Goal: Navigation & Orientation: Find specific page/section

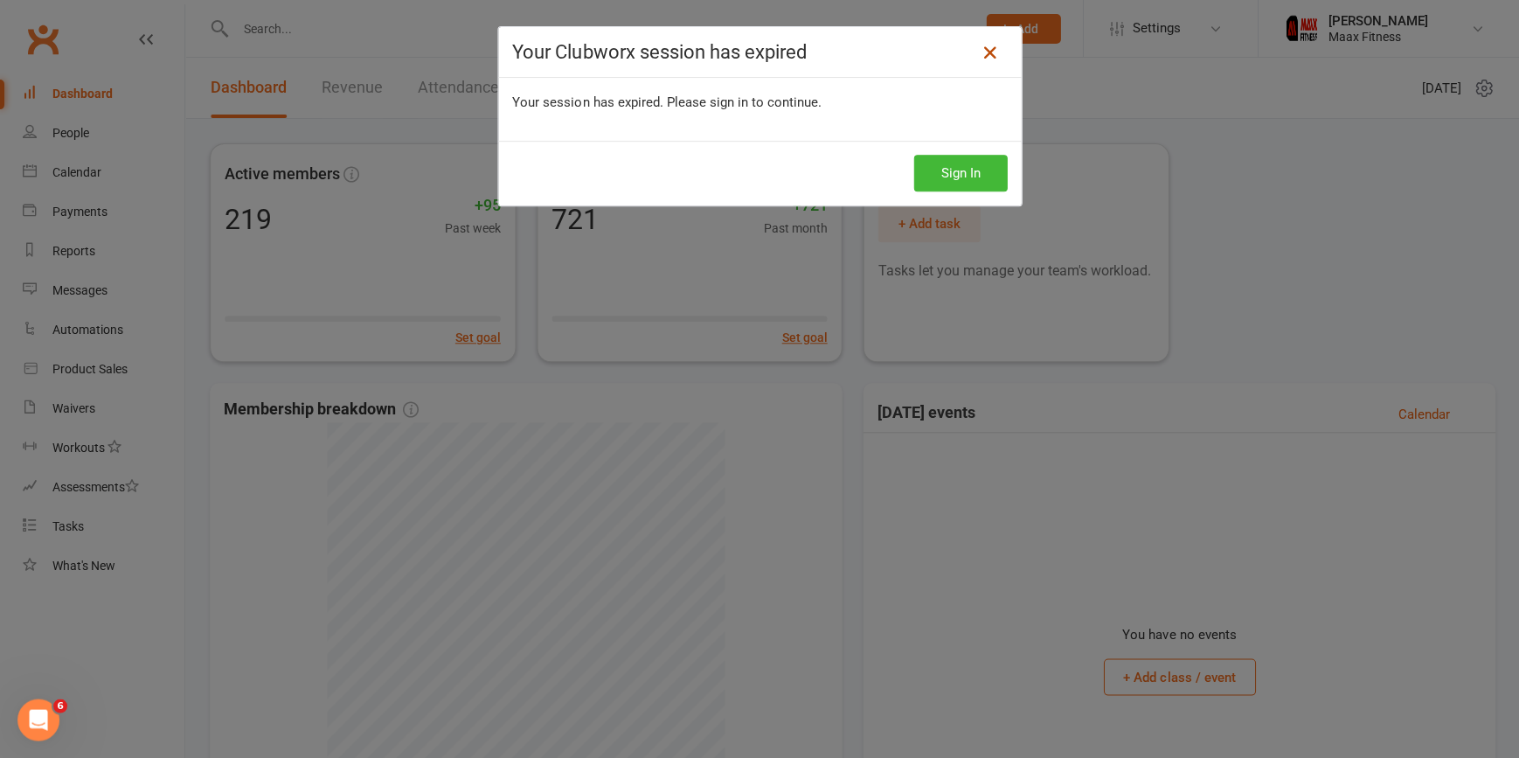
click at [979, 46] on icon at bounding box center [989, 52] width 21 height 21
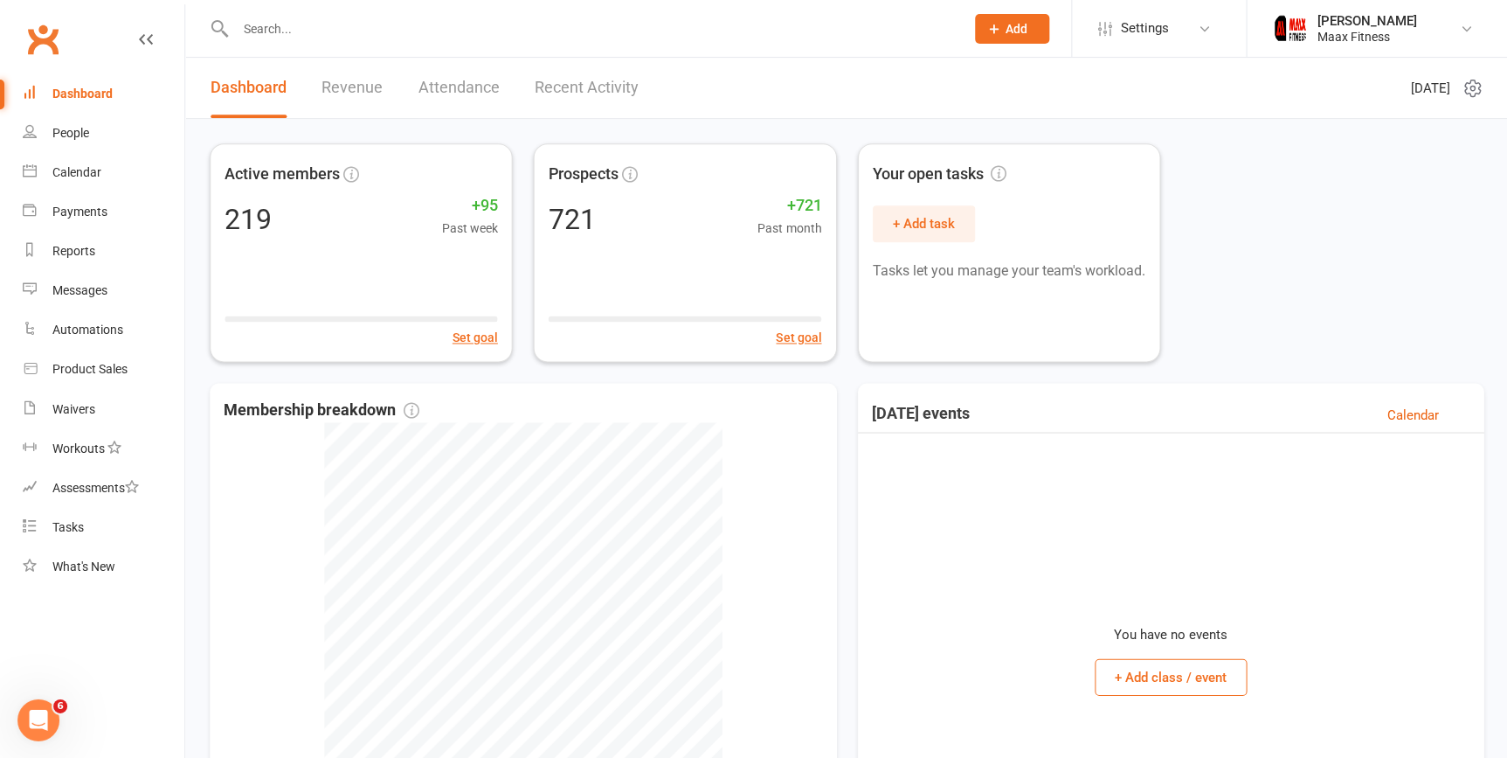
click at [113, 87] on link "Dashboard" at bounding box center [104, 93] width 162 height 39
click at [78, 129] on div "People" at bounding box center [70, 133] width 37 height 14
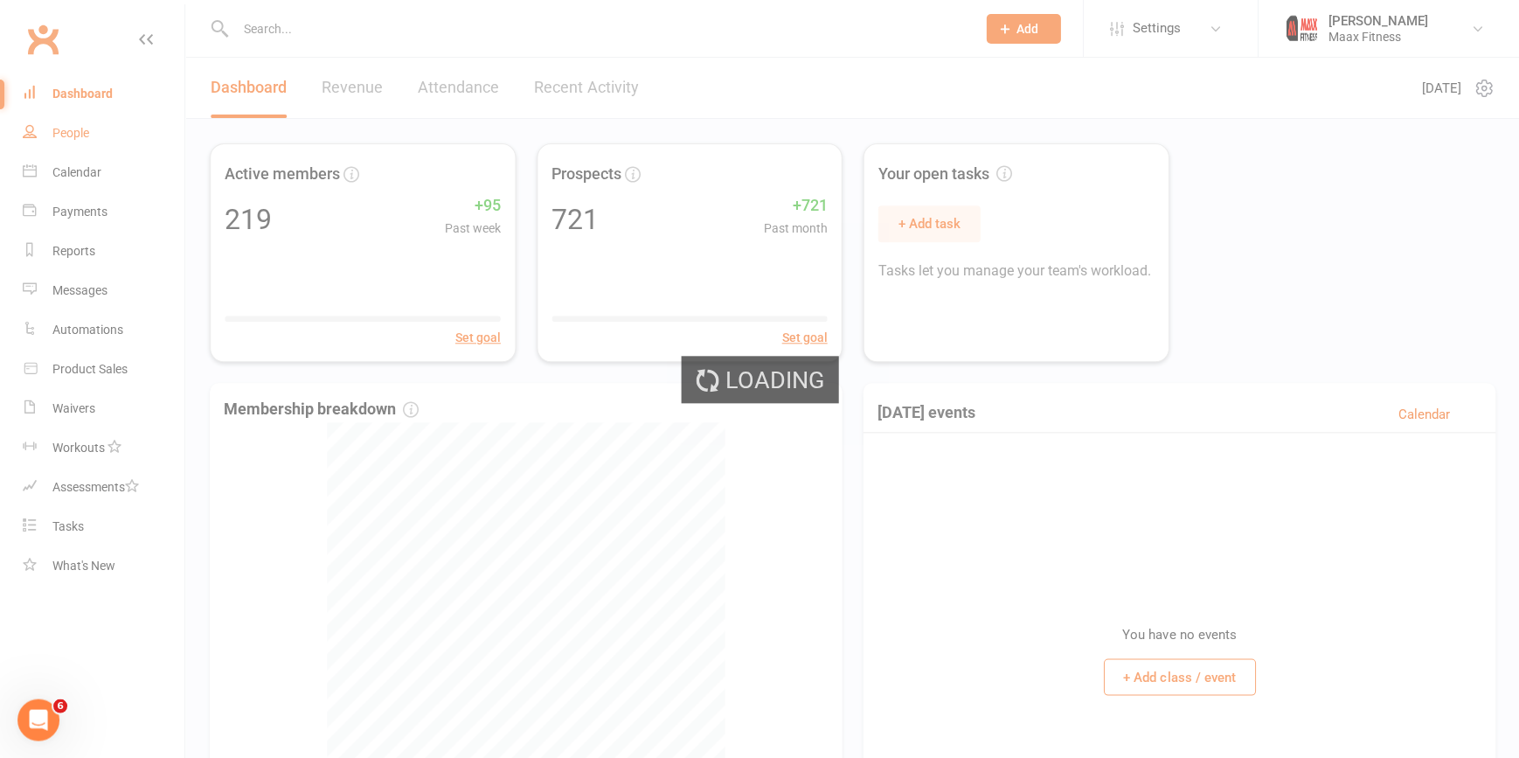
select select "100"
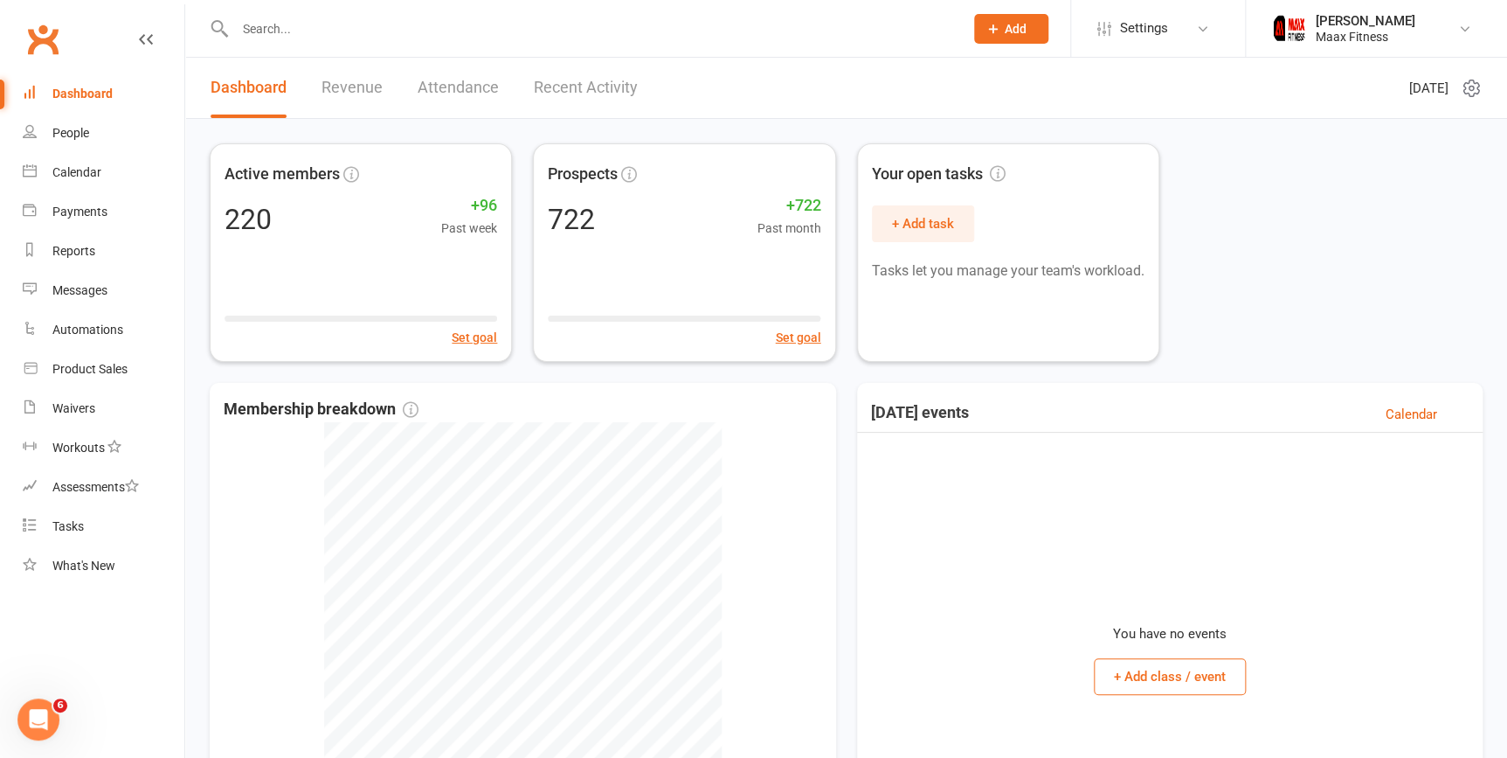
click at [1129, 518] on div "You have no events + Add class / event" at bounding box center [1170, 652] width 599 height 439
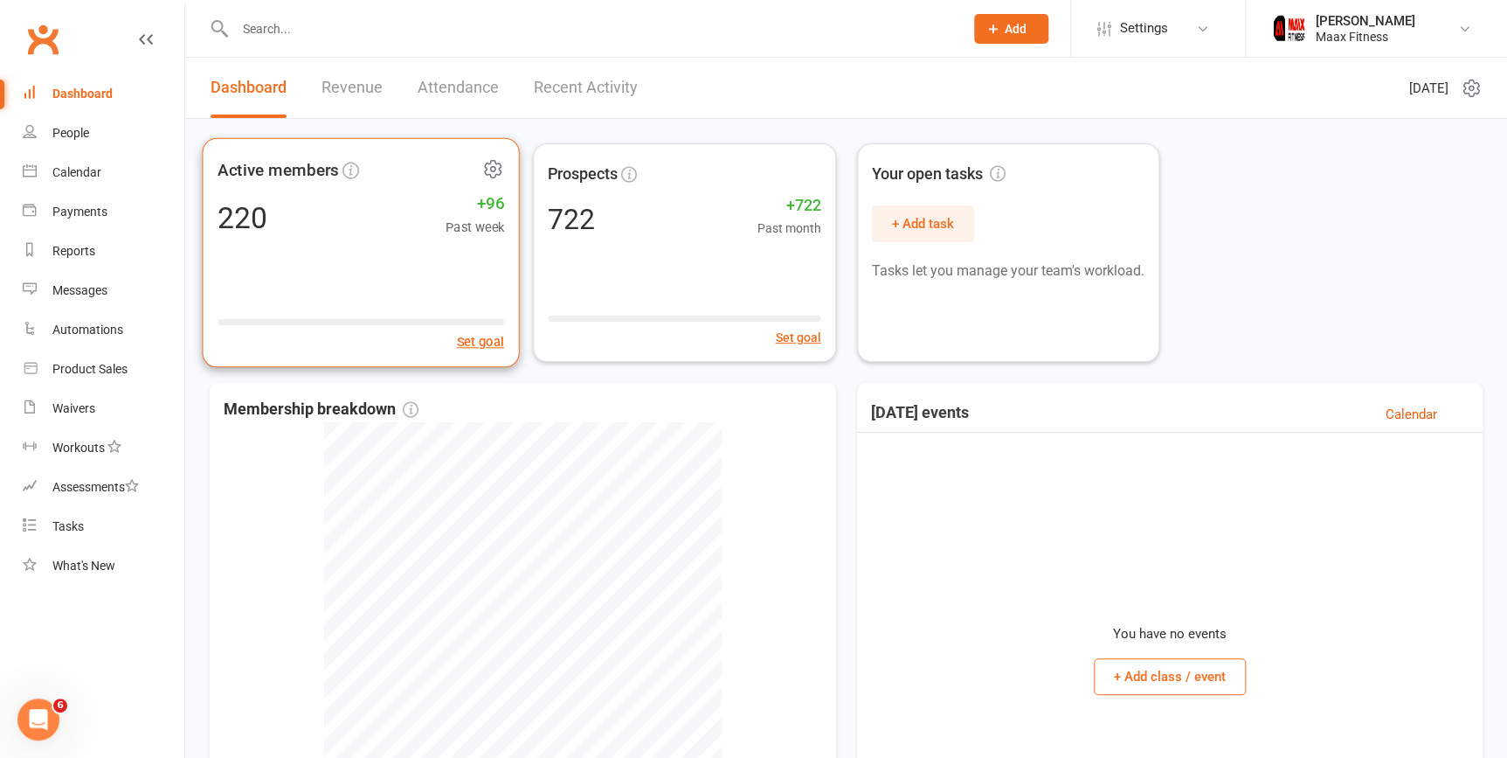
click at [369, 243] on div "Active members 220 +96 Past week Set goal" at bounding box center [361, 253] width 318 height 230
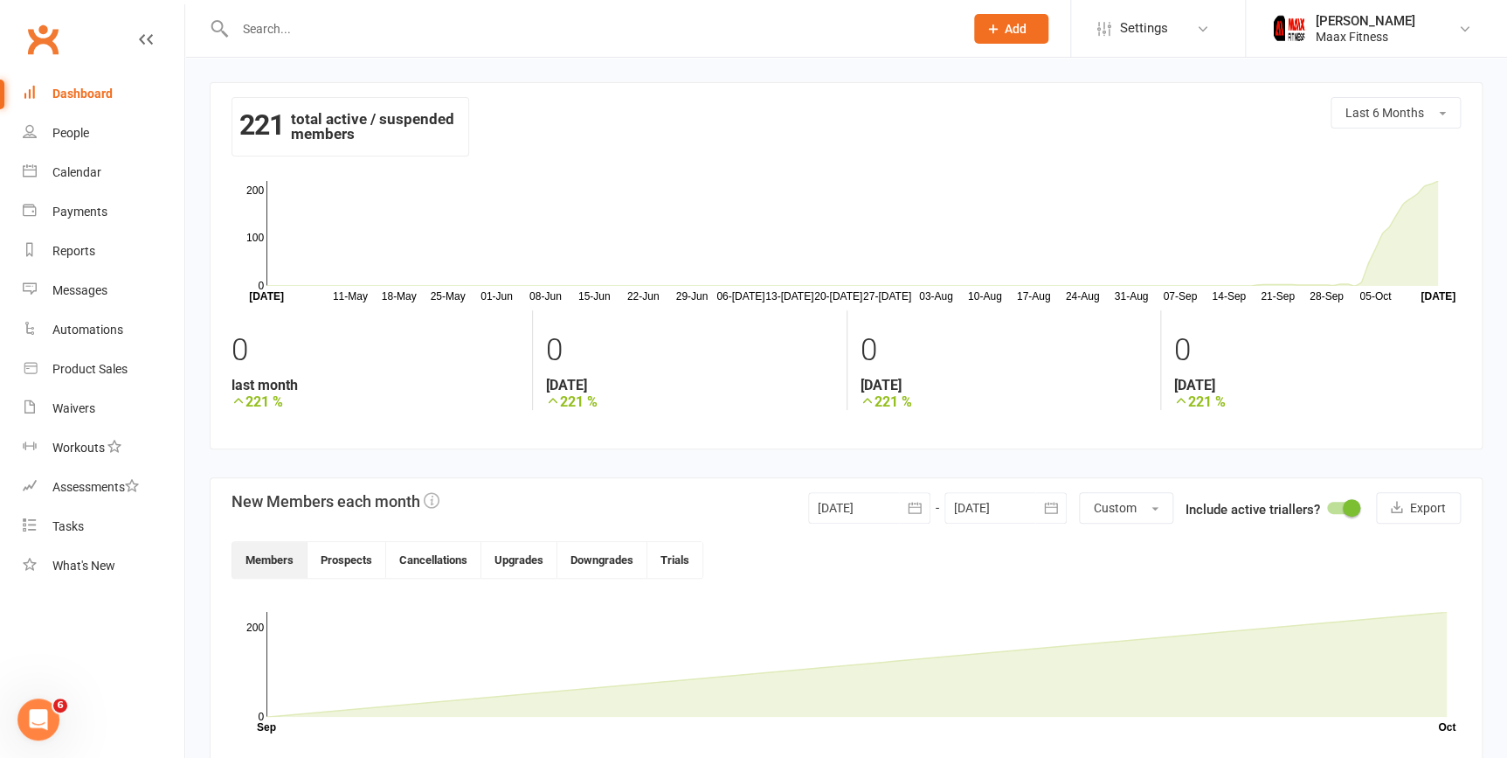
click at [79, 88] on div "Dashboard" at bounding box center [82, 94] width 60 height 14
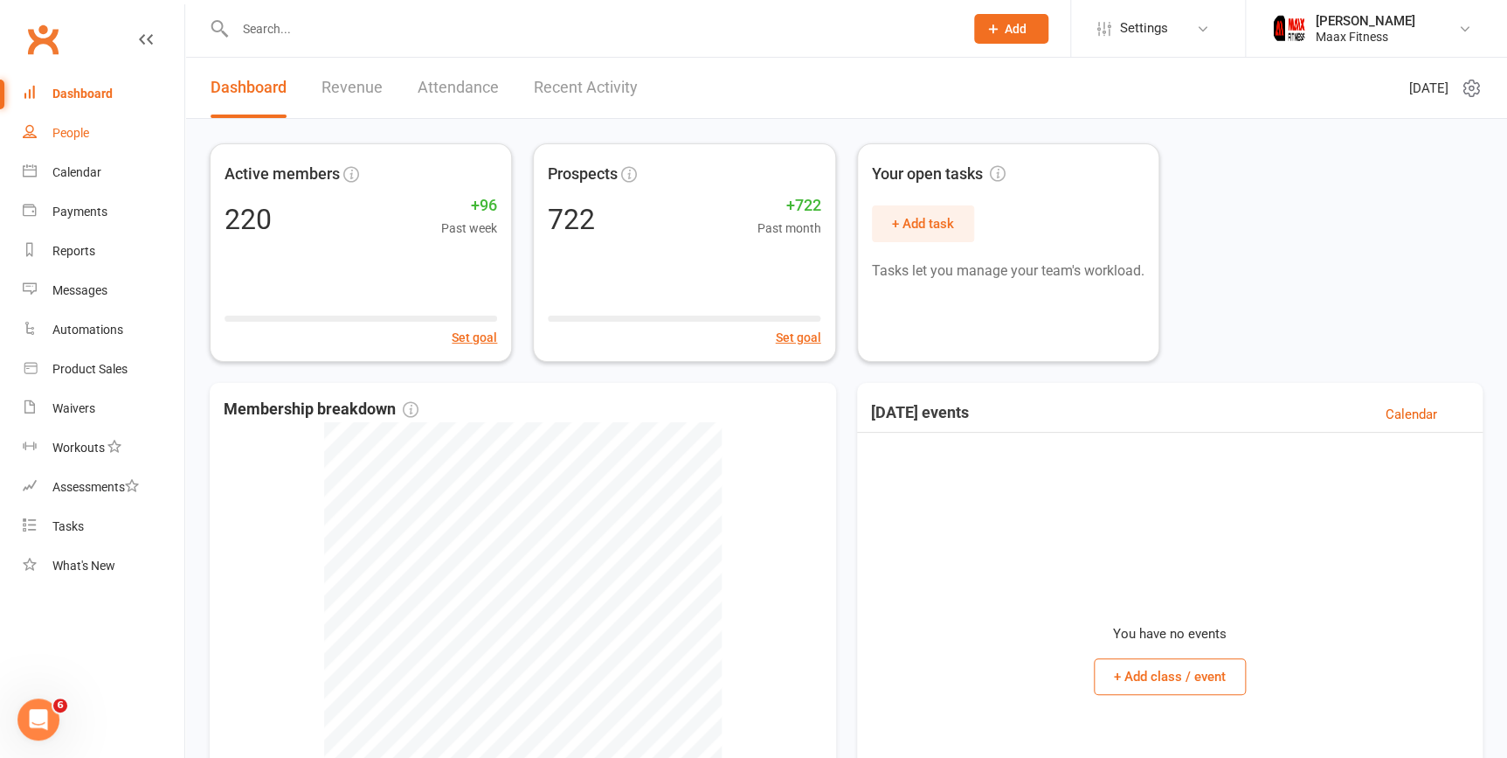
click at [69, 130] on div "People" at bounding box center [70, 133] width 37 height 14
select select "100"
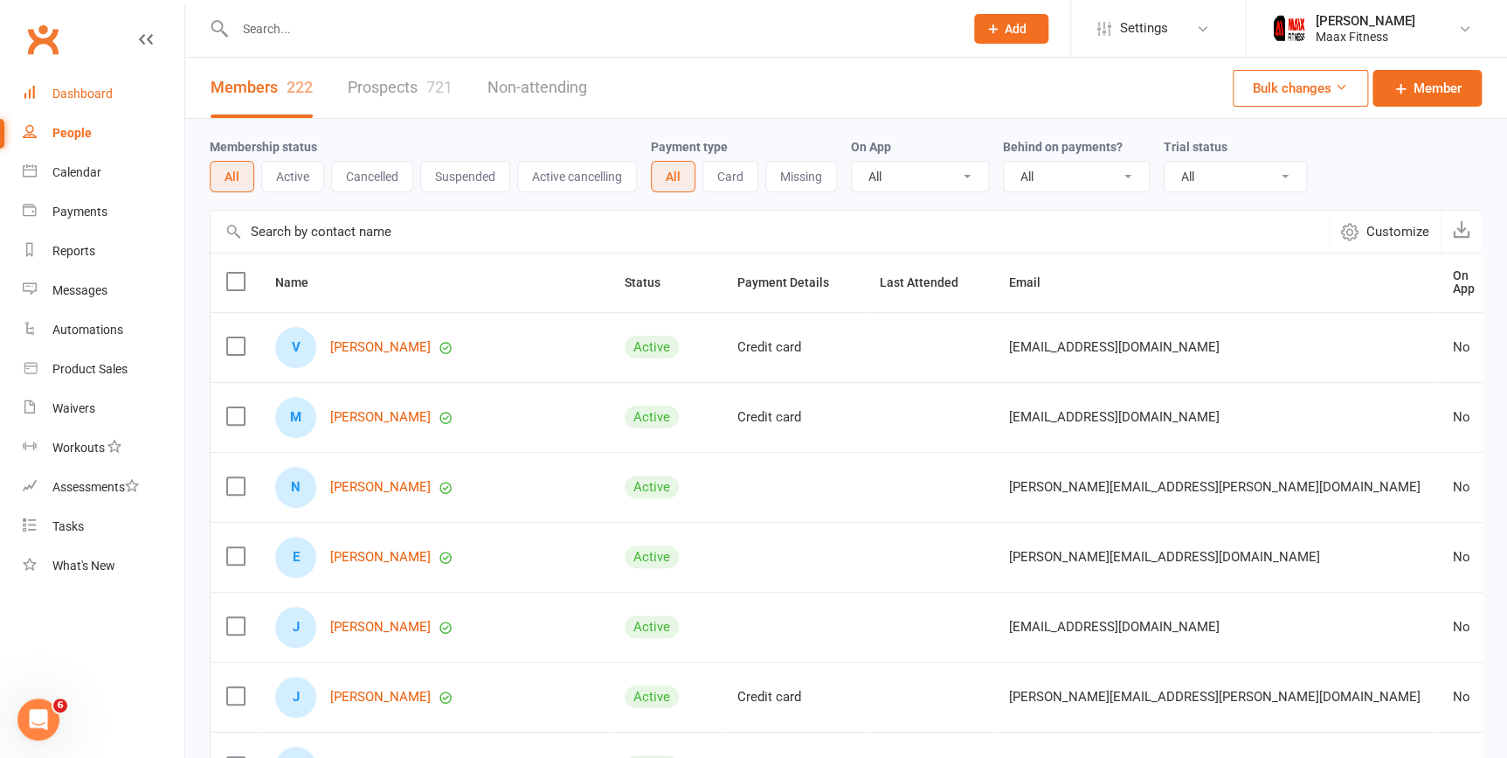
click at [84, 95] on div "Dashboard" at bounding box center [82, 94] width 60 height 14
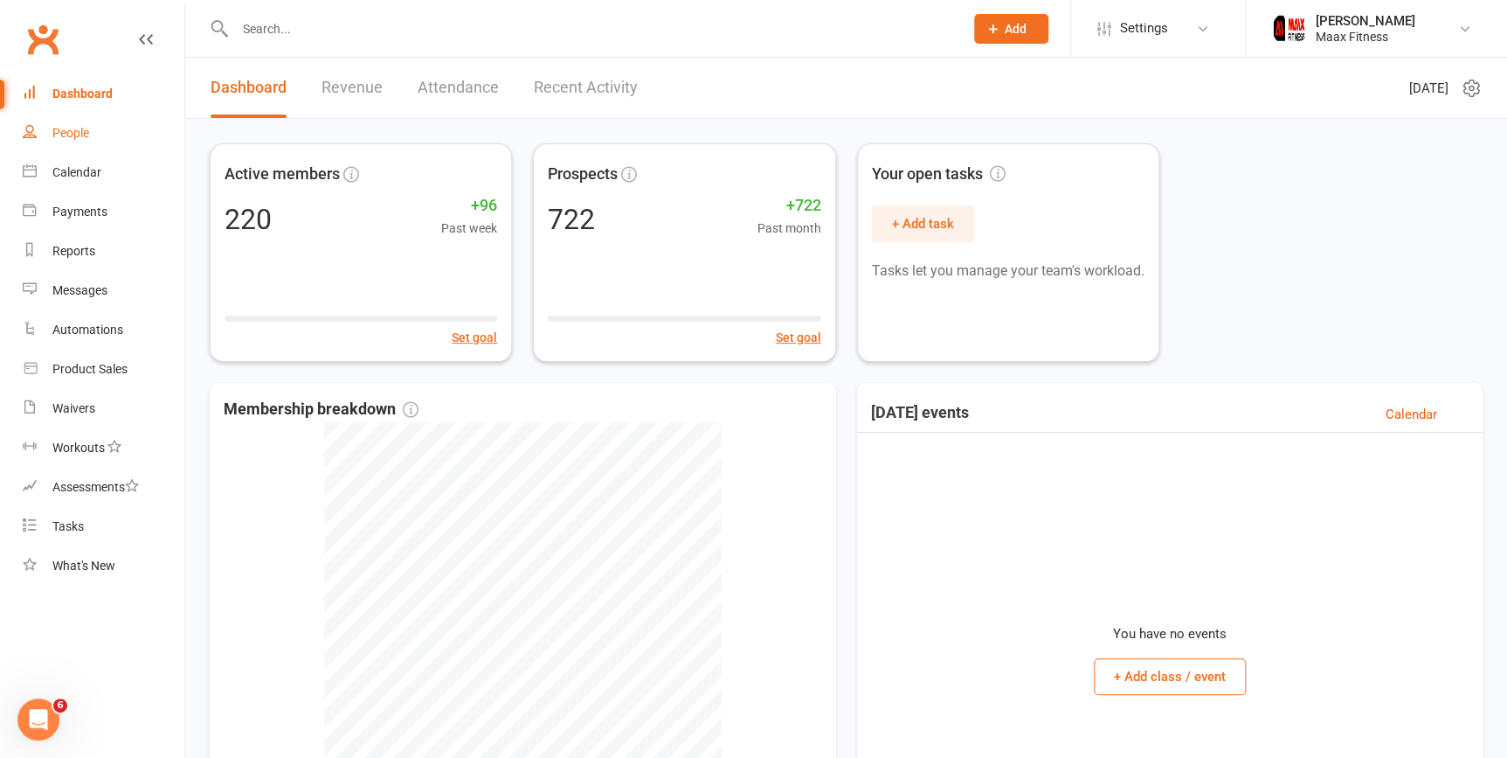
click at [75, 132] on div "People" at bounding box center [70, 133] width 37 height 14
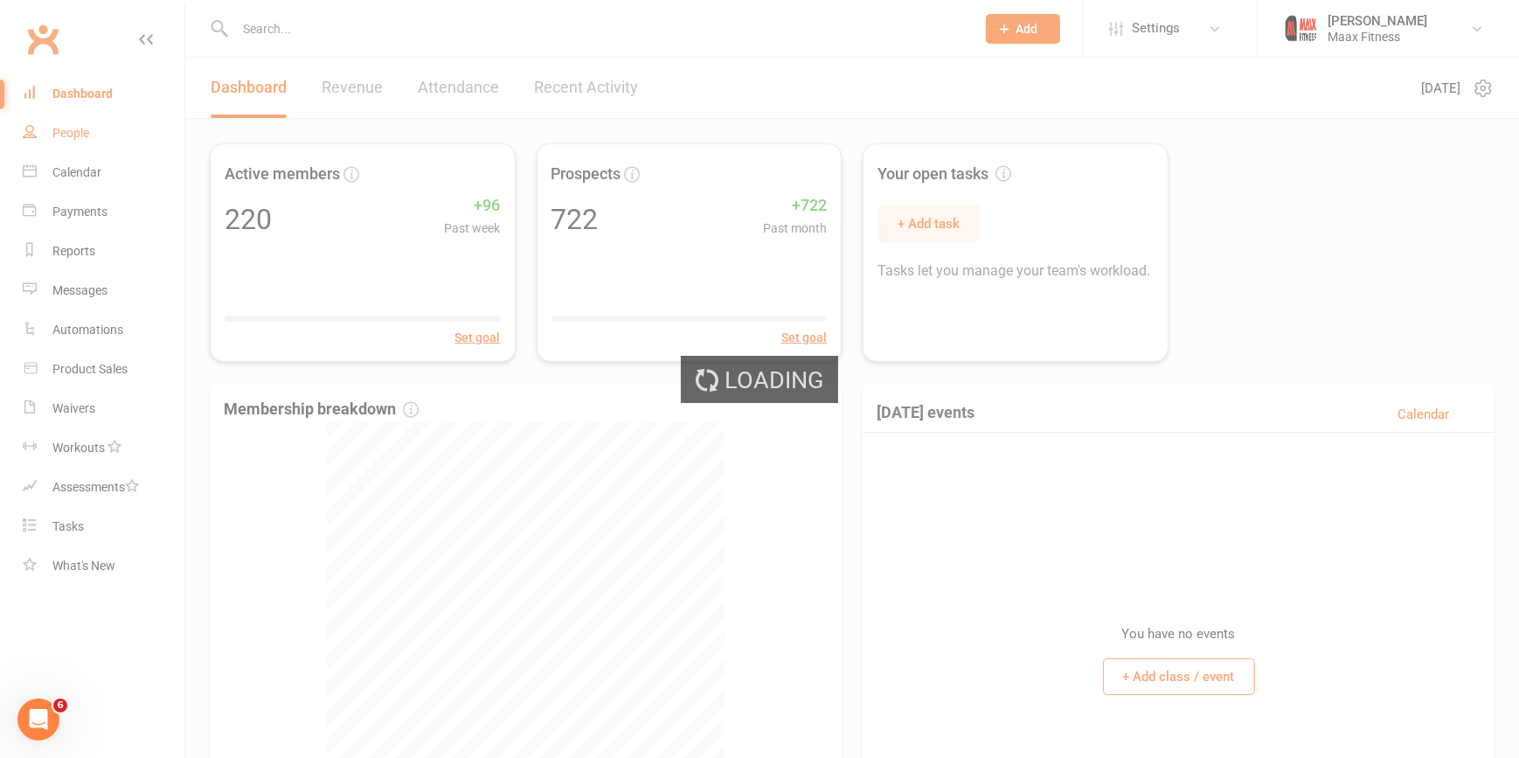
select select "100"
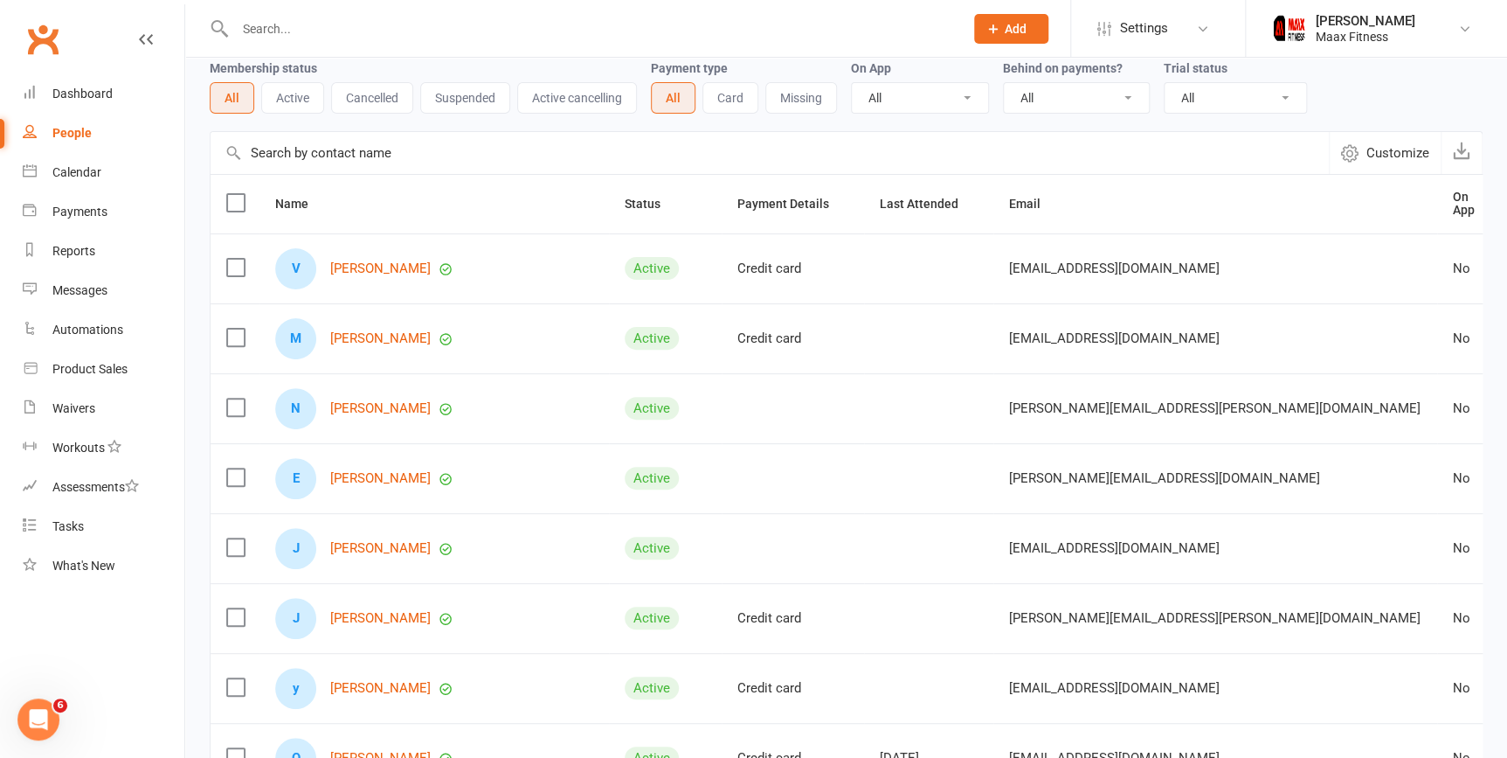
scroll to position [158, 0]
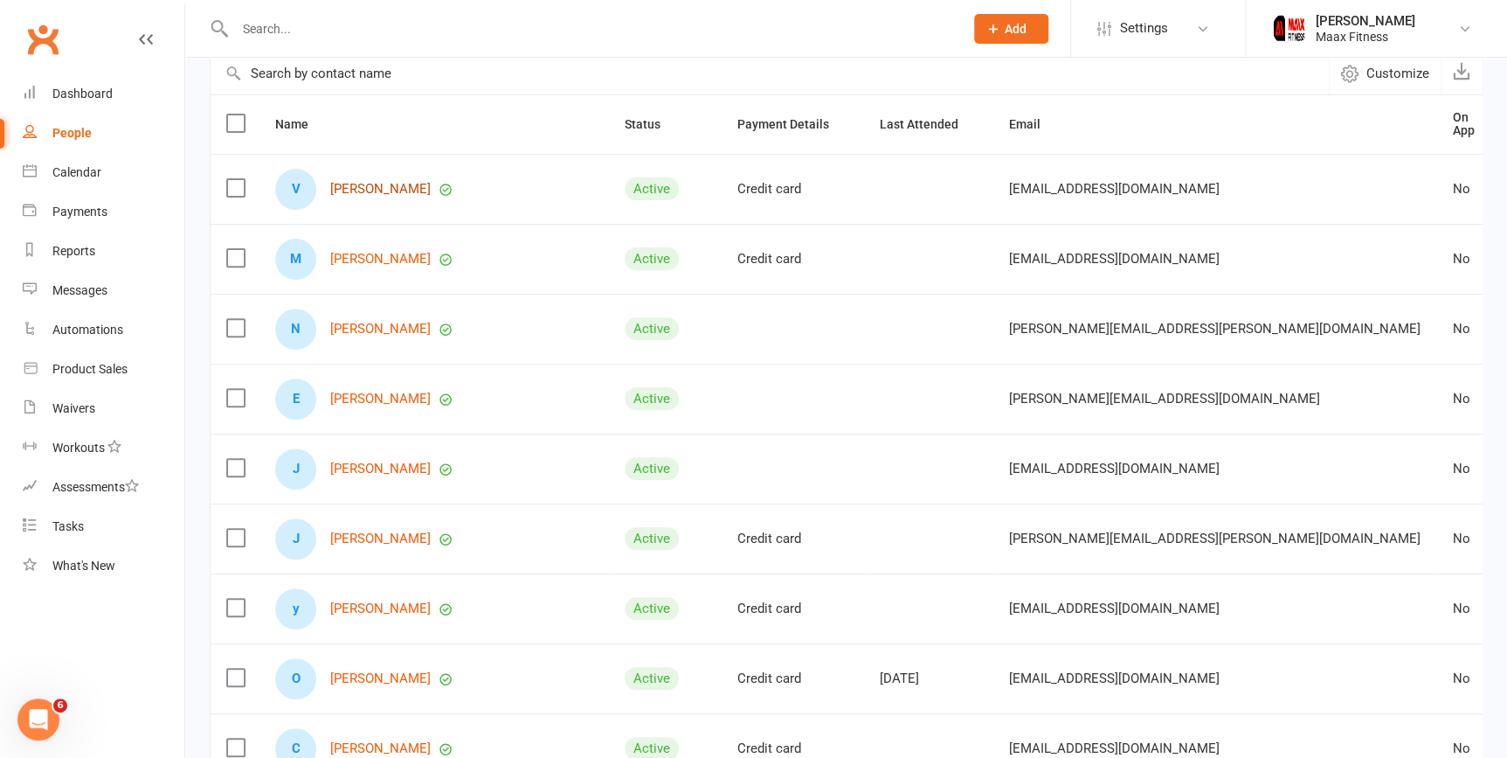
click at [359, 182] on link "Victor Sasser" at bounding box center [380, 189] width 100 height 15
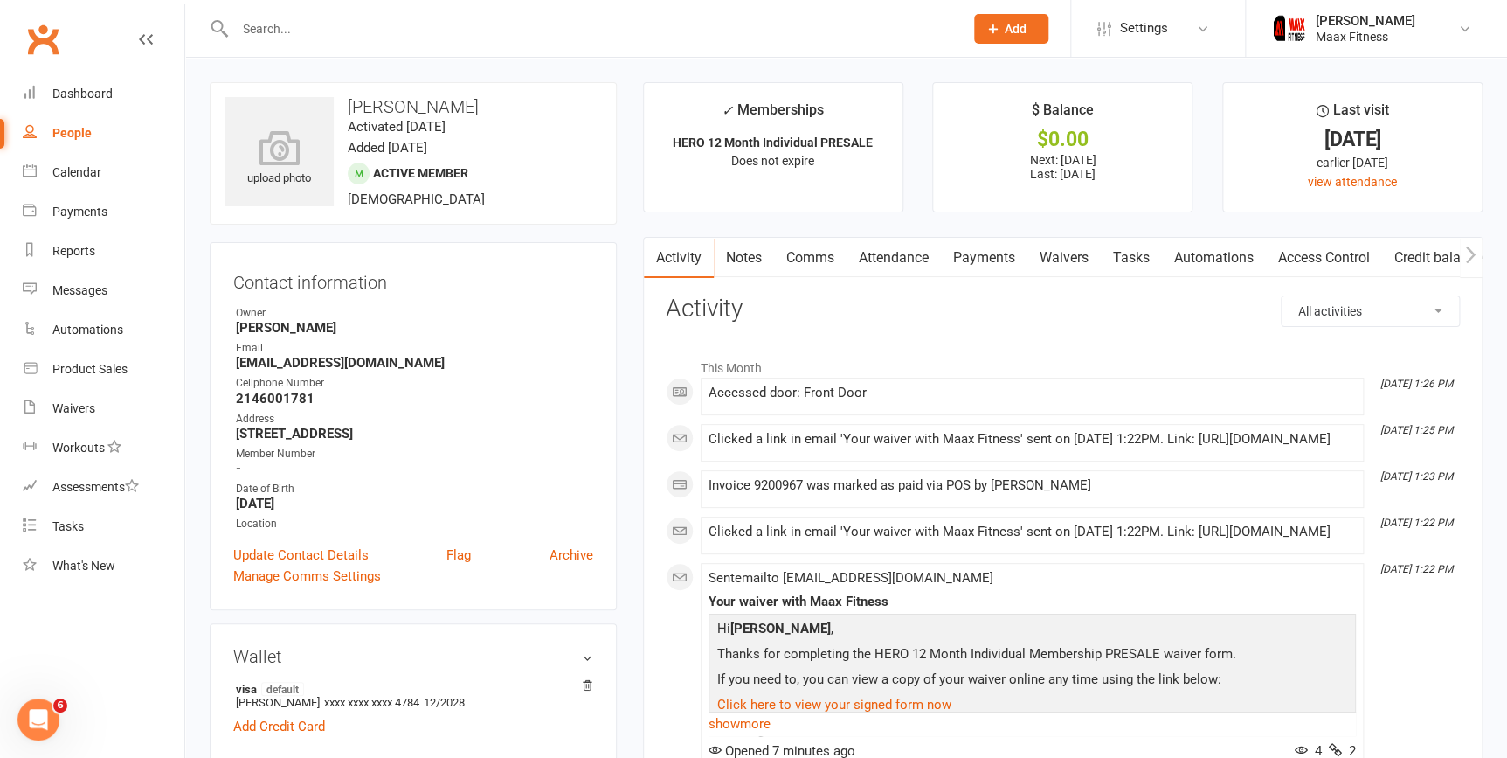
click at [979, 256] on link "Payments" at bounding box center [984, 258] width 87 height 40
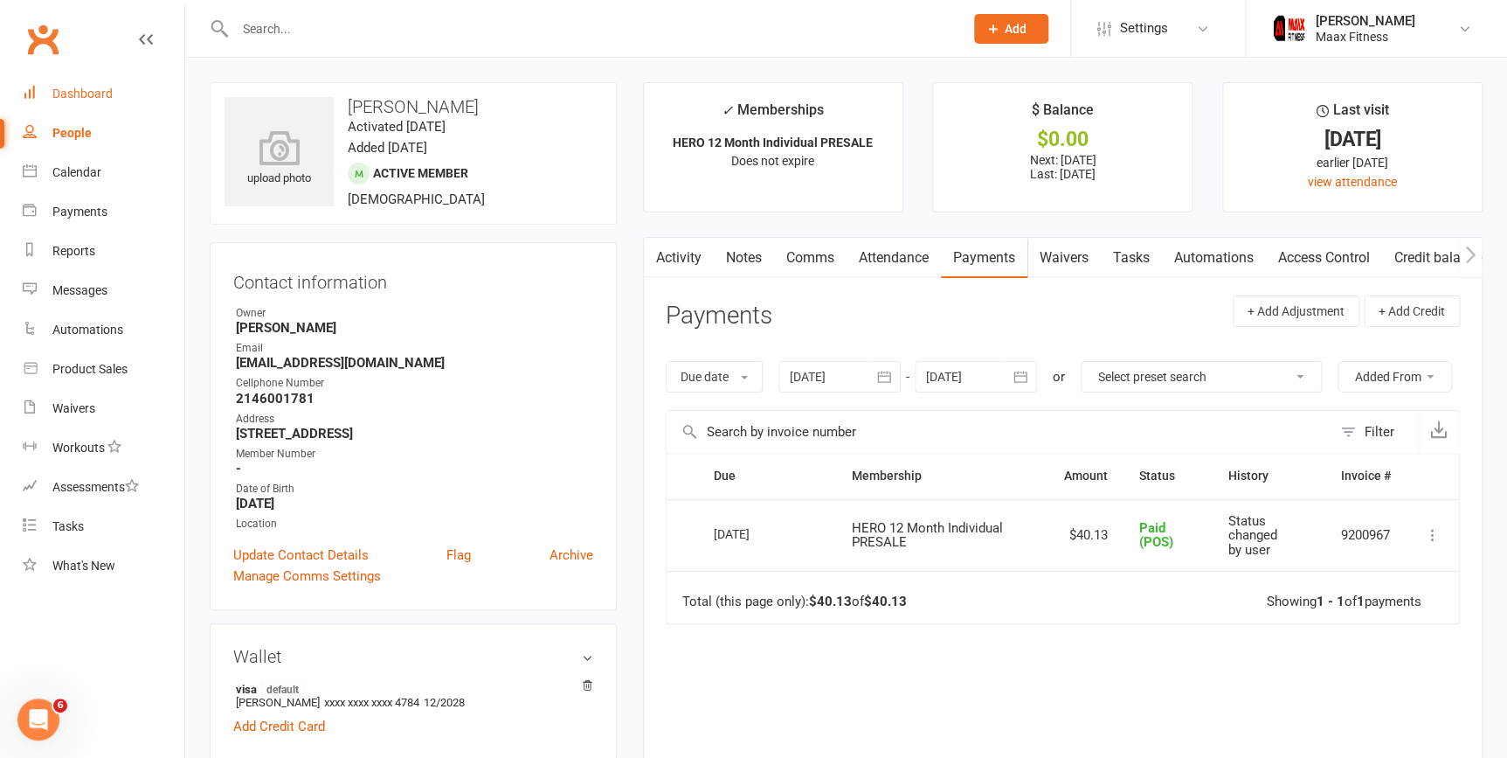
click at [96, 97] on div "Dashboard" at bounding box center [82, 94] width 60 height 14
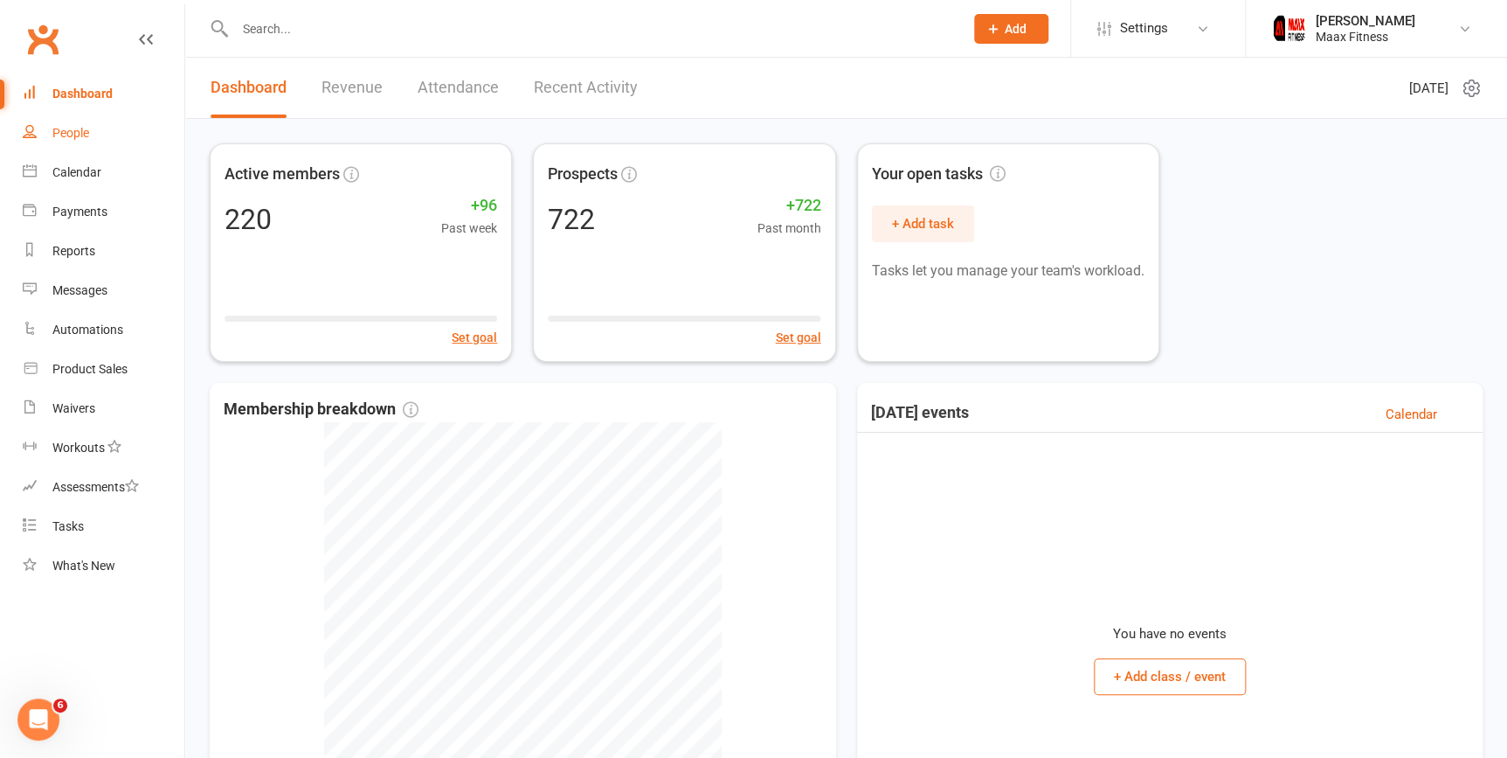
click at [82, 131] on div "People" at bounding box center [70, 133] width 37 height 14
select select "100"
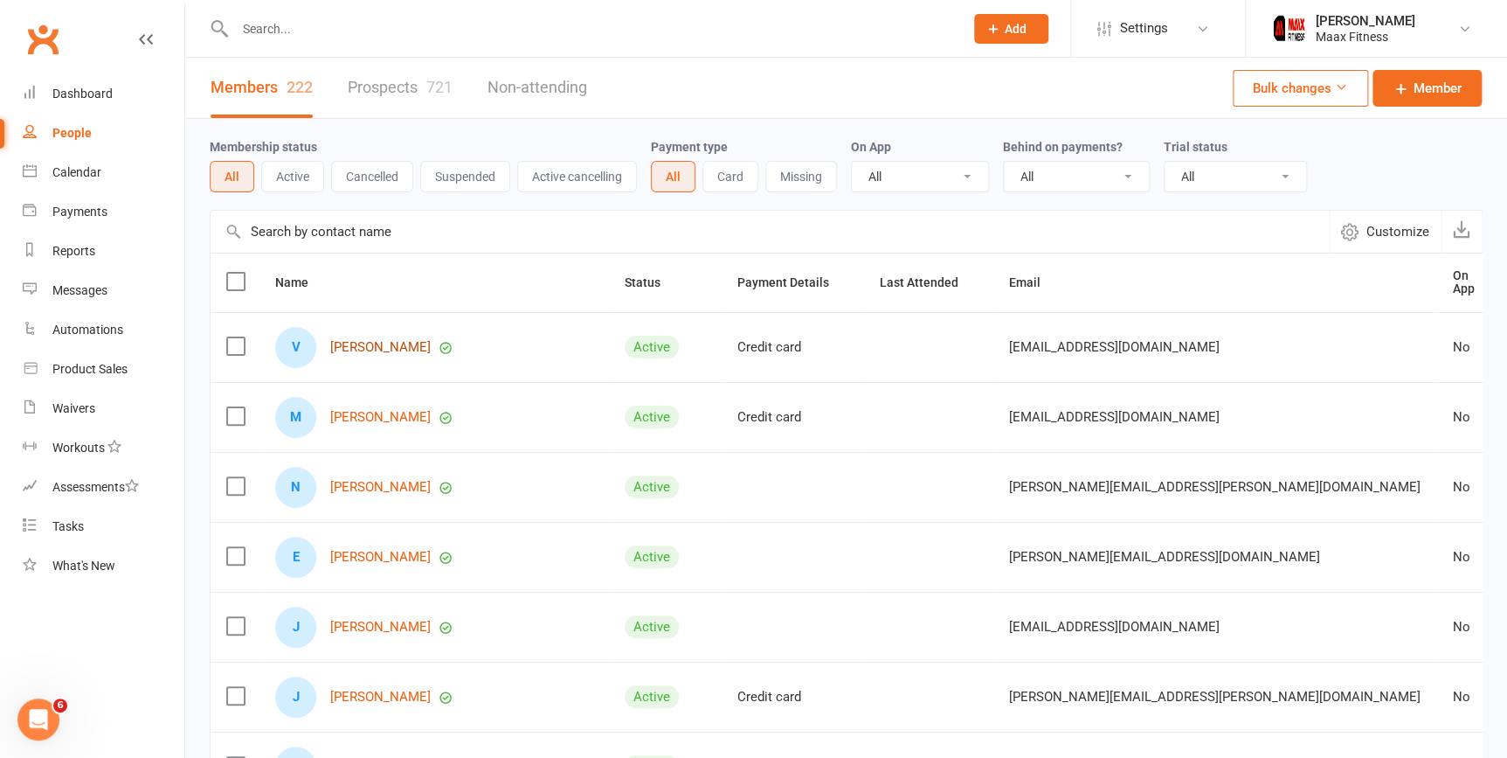
click at [392, 341] on link "Victor Sasser" at bounding box center [380, 347] width 100 height 15
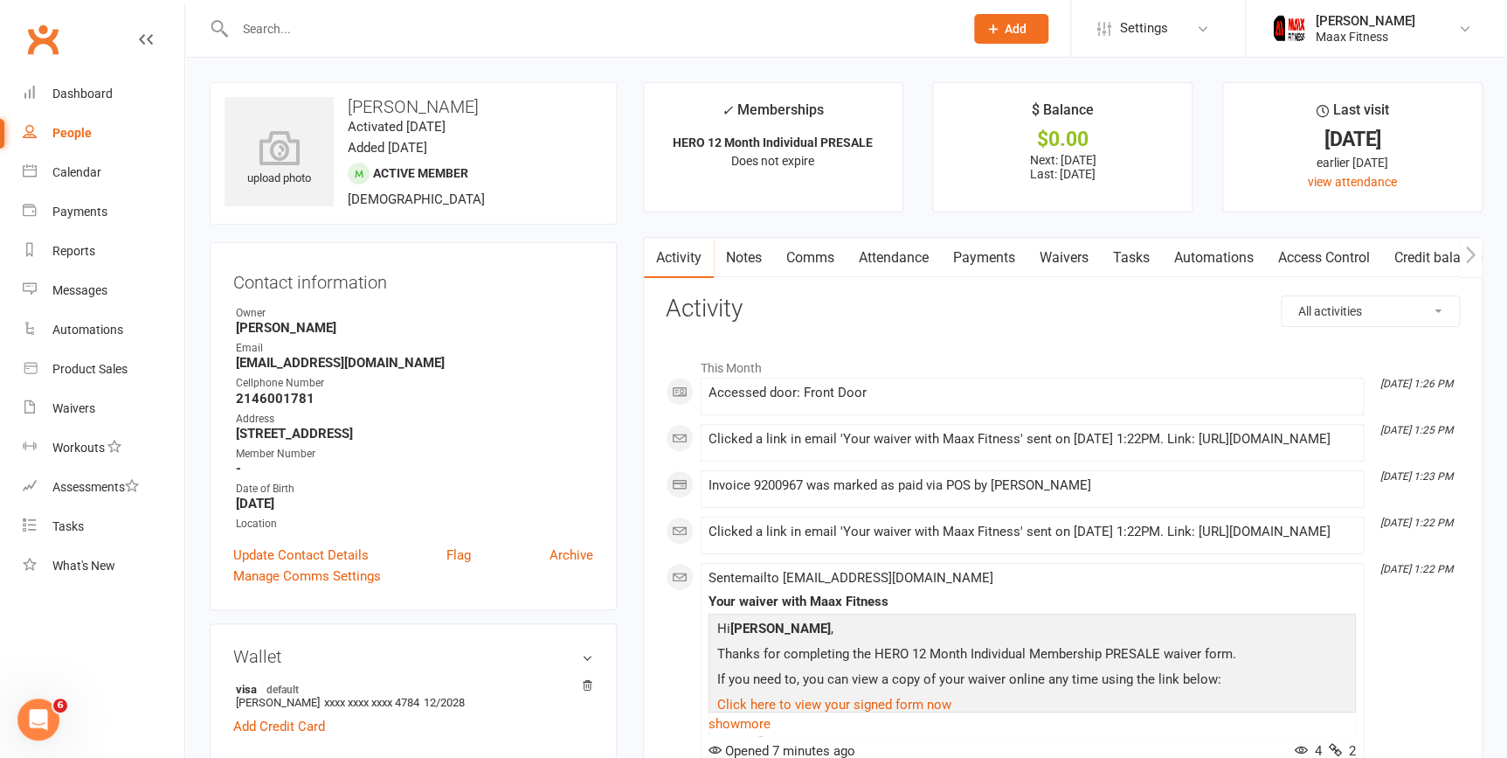
click at [72, 136] on div "People" at bounding box center [71, 133] width 39 height 14
select select "100"
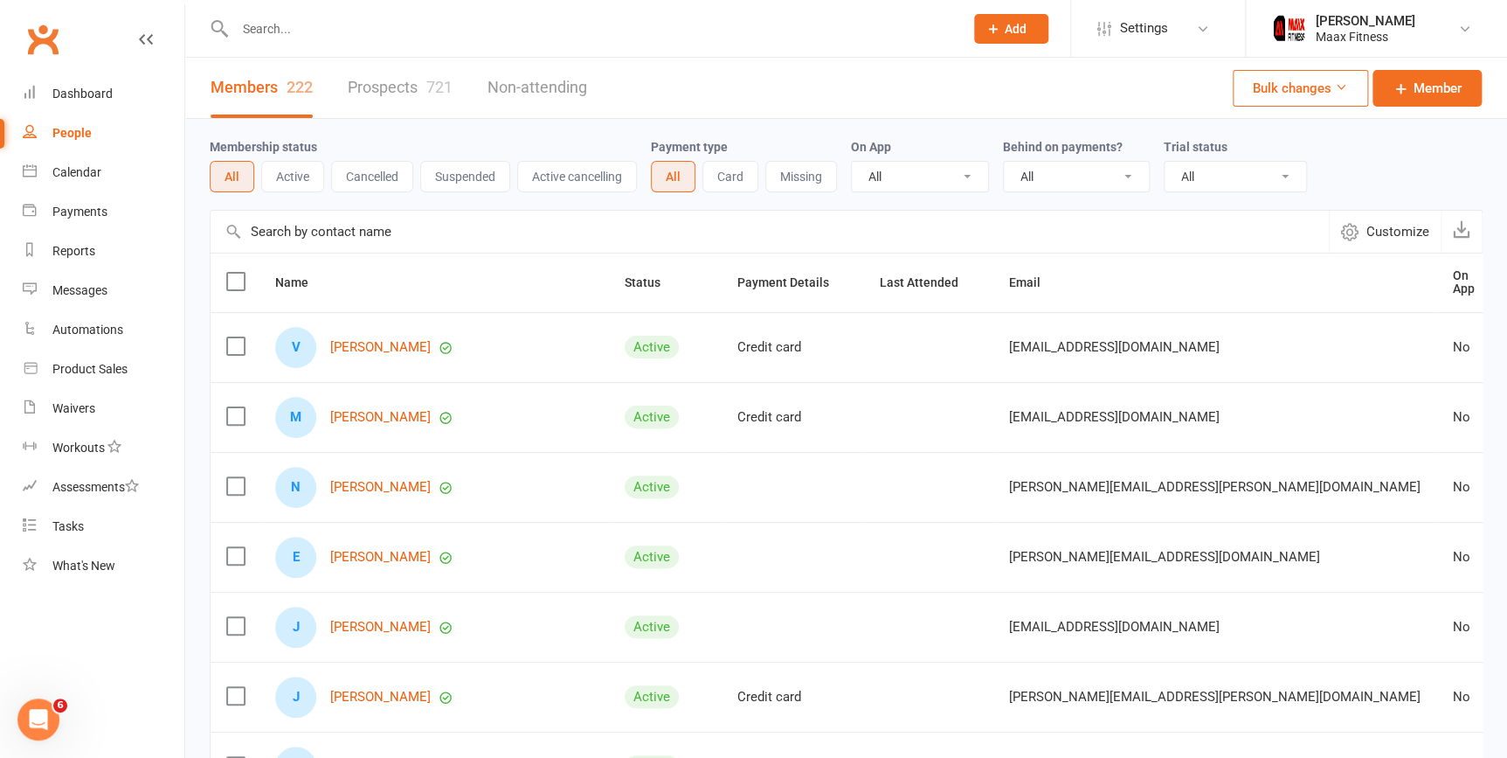
click at [294, 35] on input "text" at bounding box center [591, 29] width 722 height 24
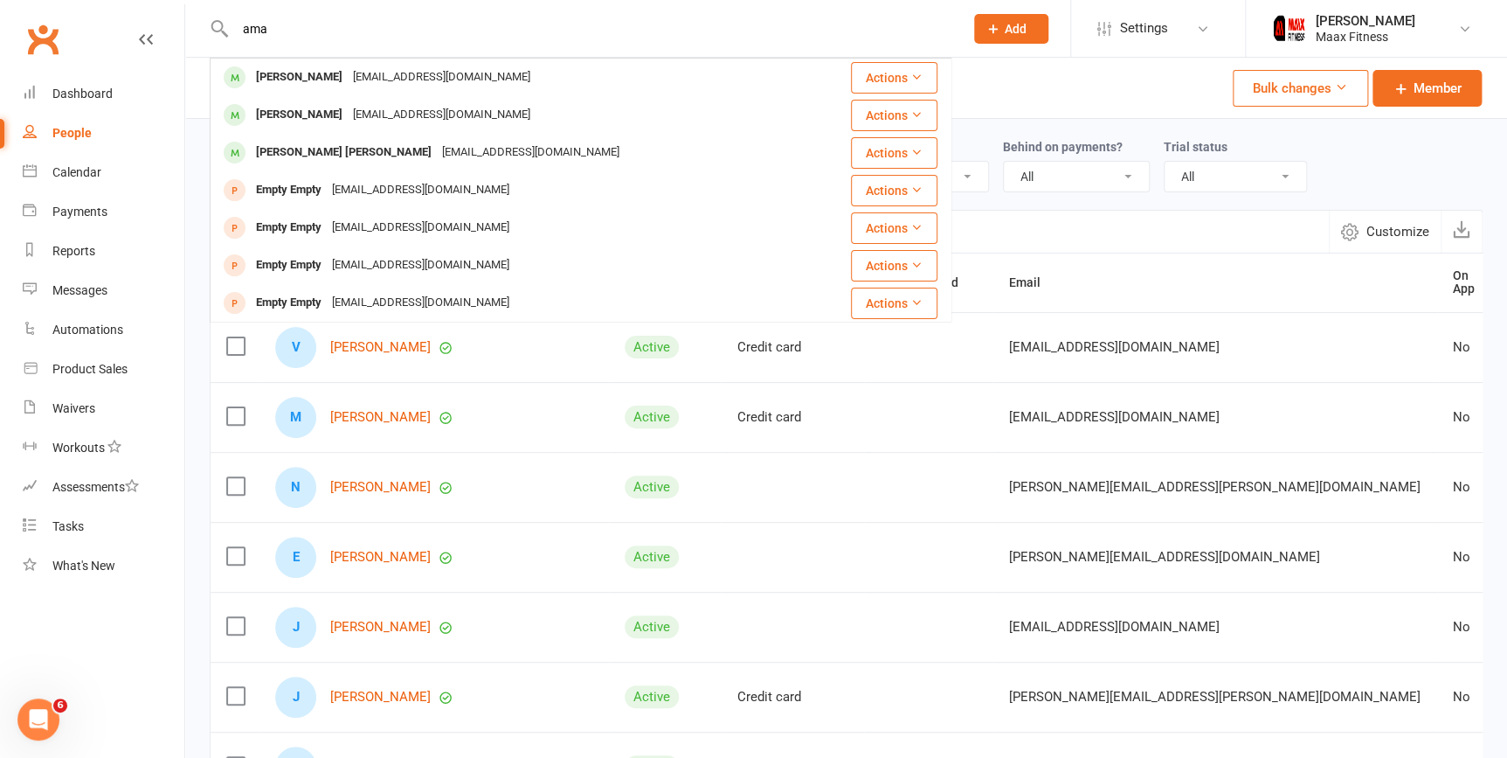
type input "ama"
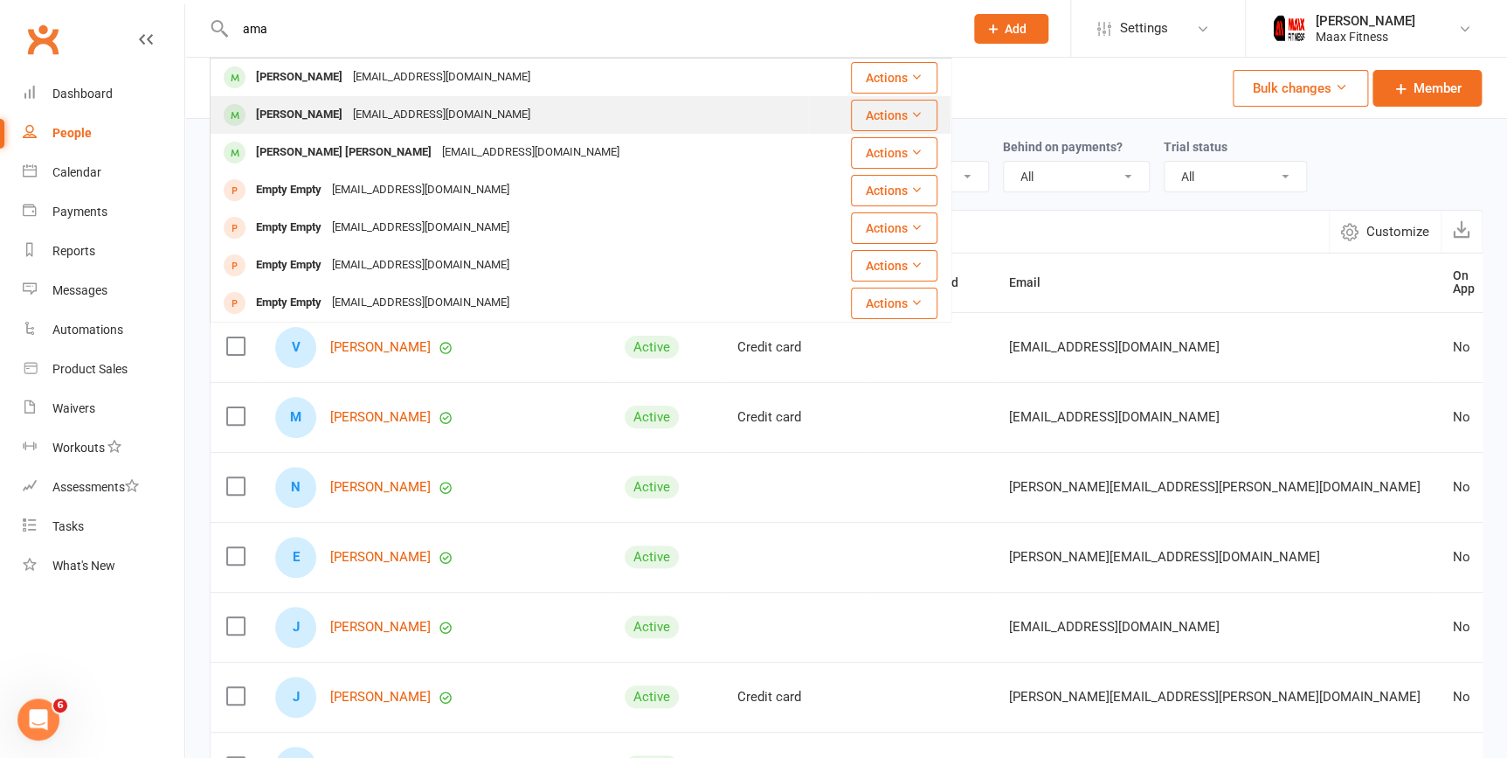
click at [323, 121] on div "Amanda Nino" at bounding box center [299, 114] width 97 height 25
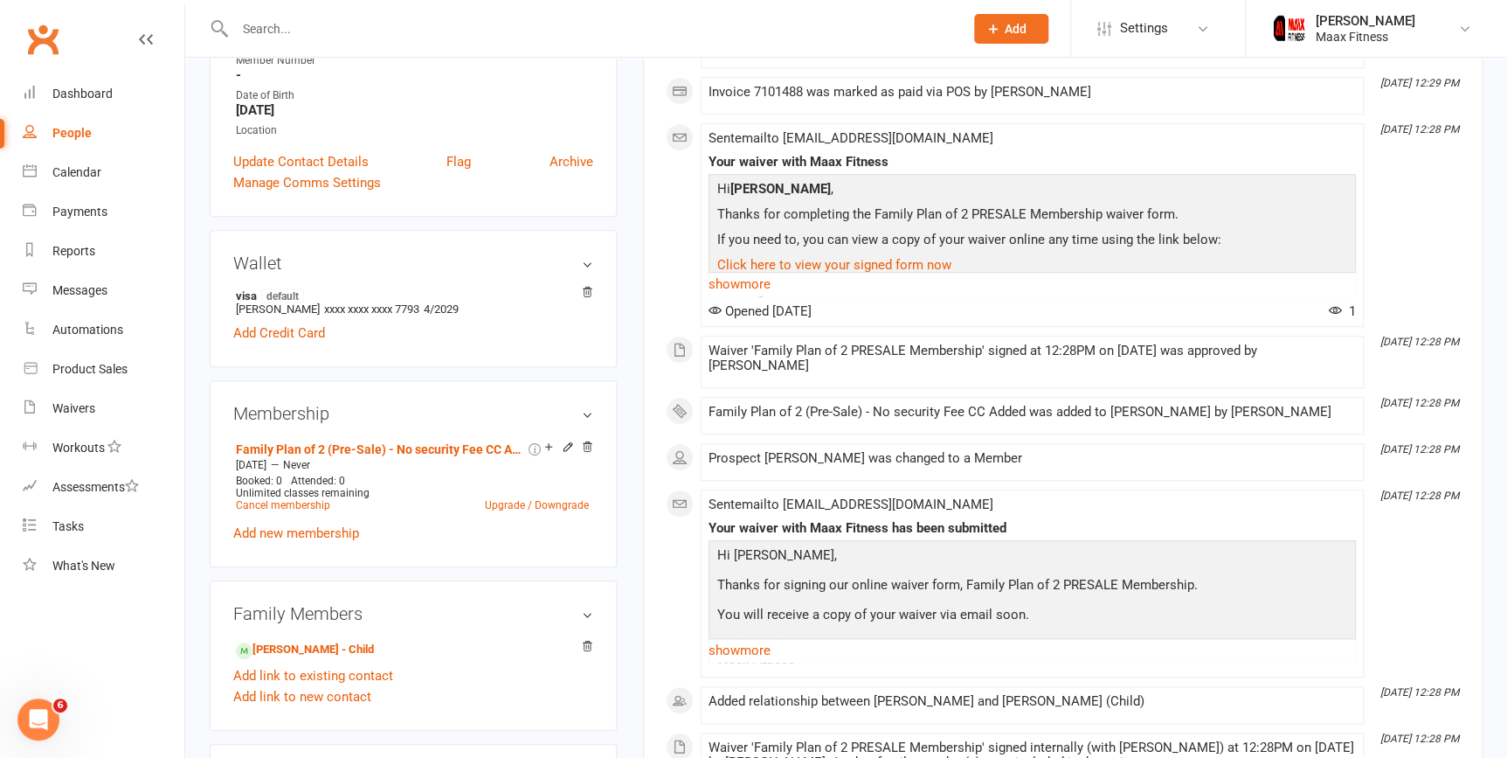
scroll to position [393, 0]
click at [276, 651] on link "Joshua Marin - Child" at bounding box center [305, 650] width 138 height 18
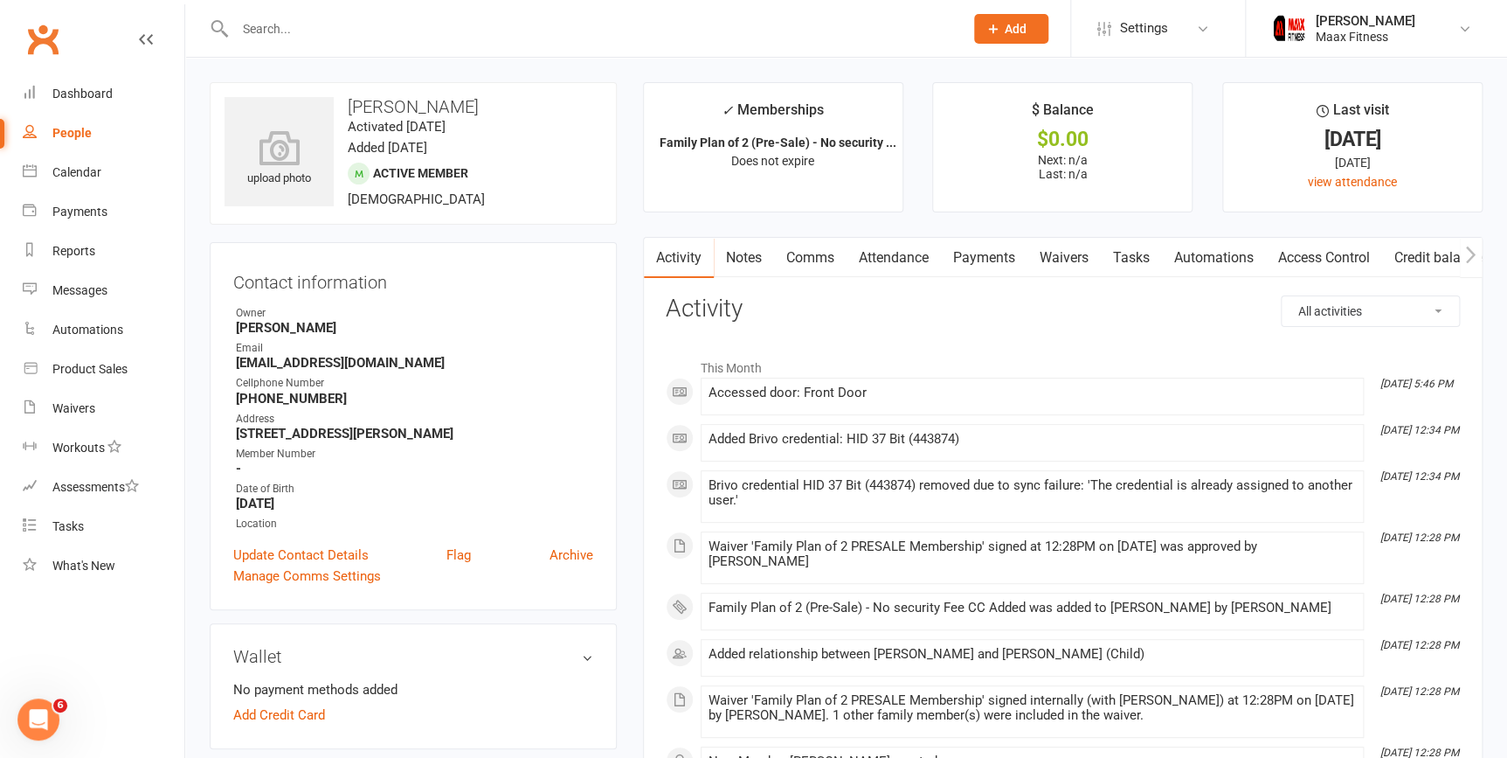
click at [78, 144] on link "People" at bounding box center [104, 133] width 162 height 39
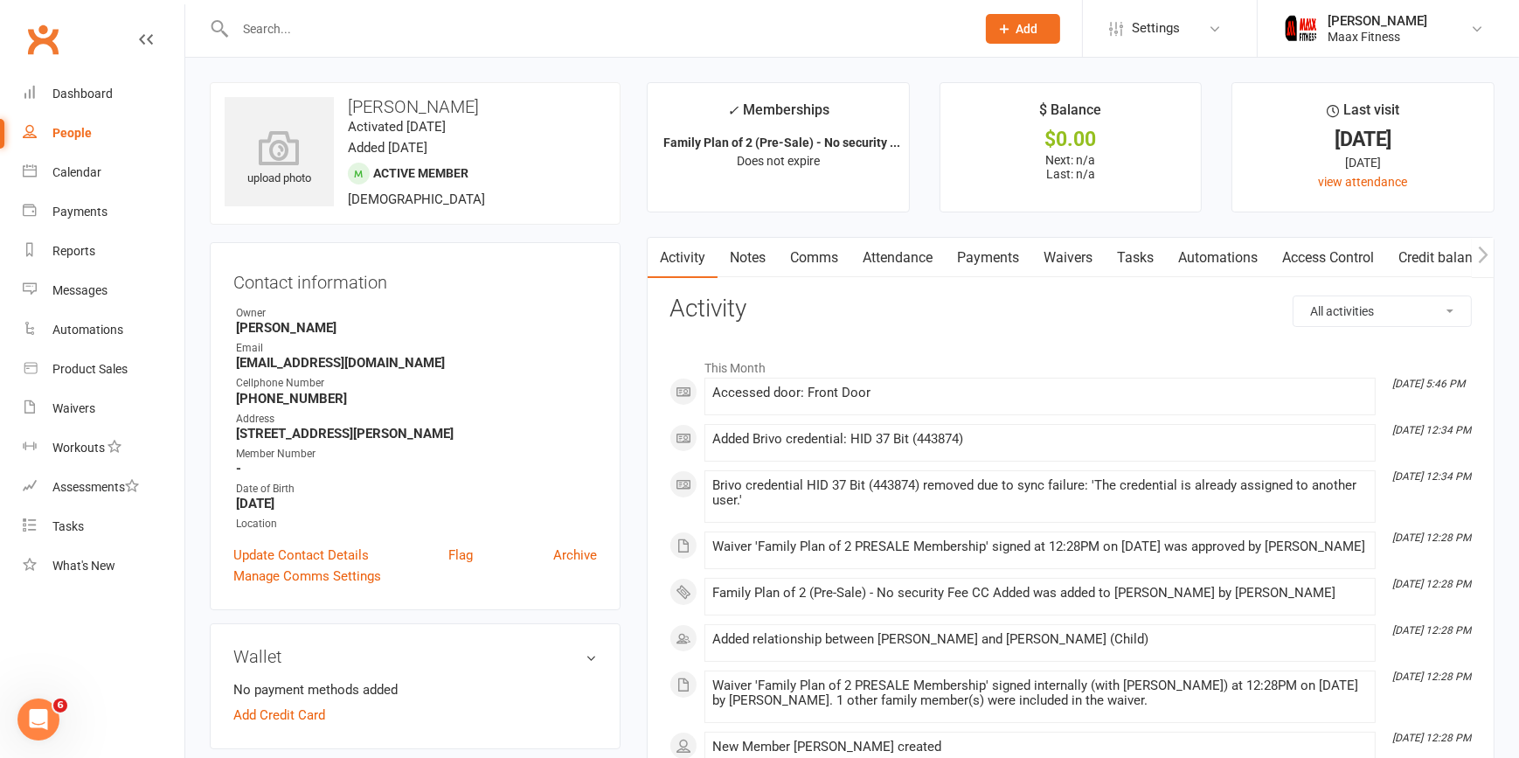
select select "100"
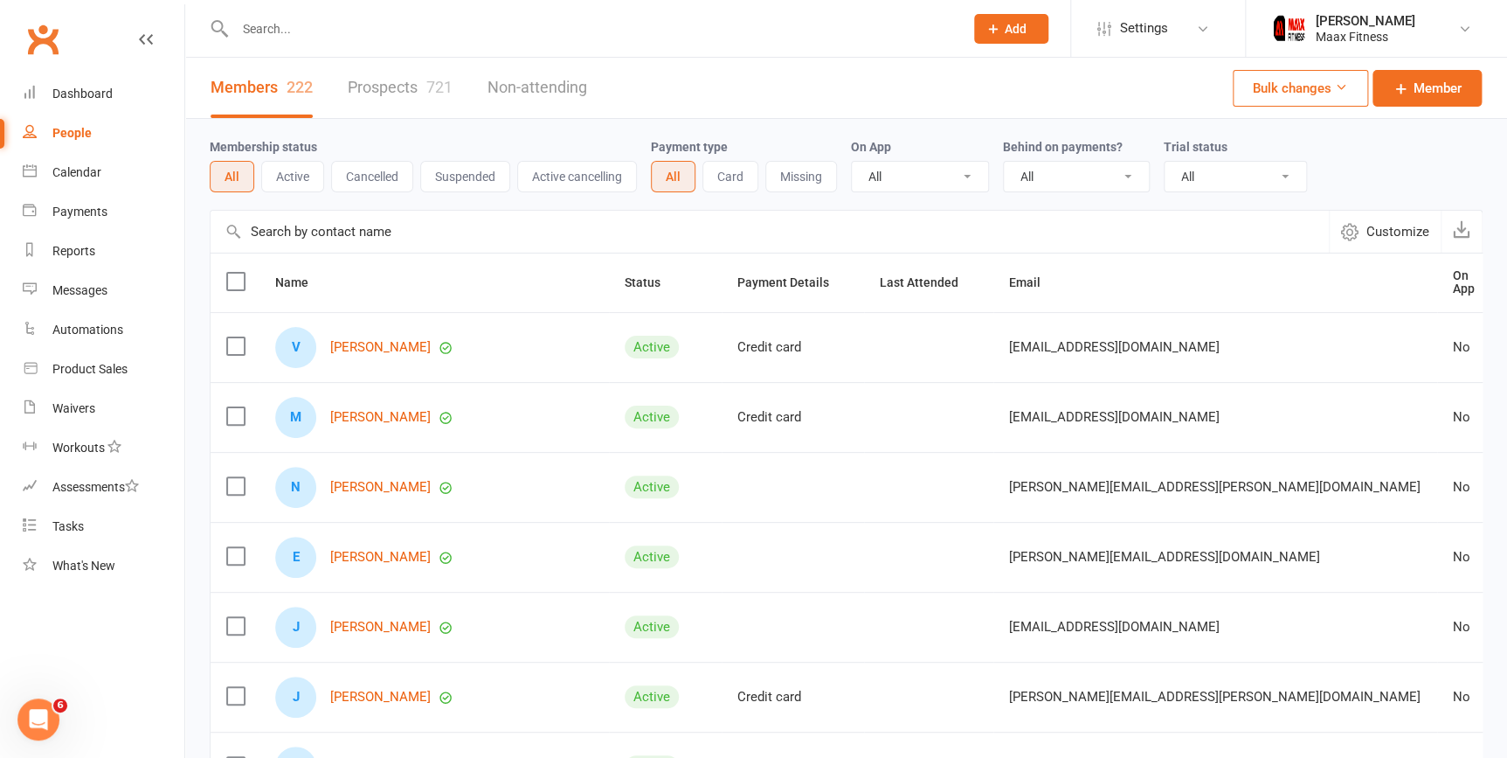
click at [332, 26] on input "text" at bounding box center [591, 29] width 722 height 24
click at [344, 24] on input "text" at bounding box center [591, 29] width 722 height 24
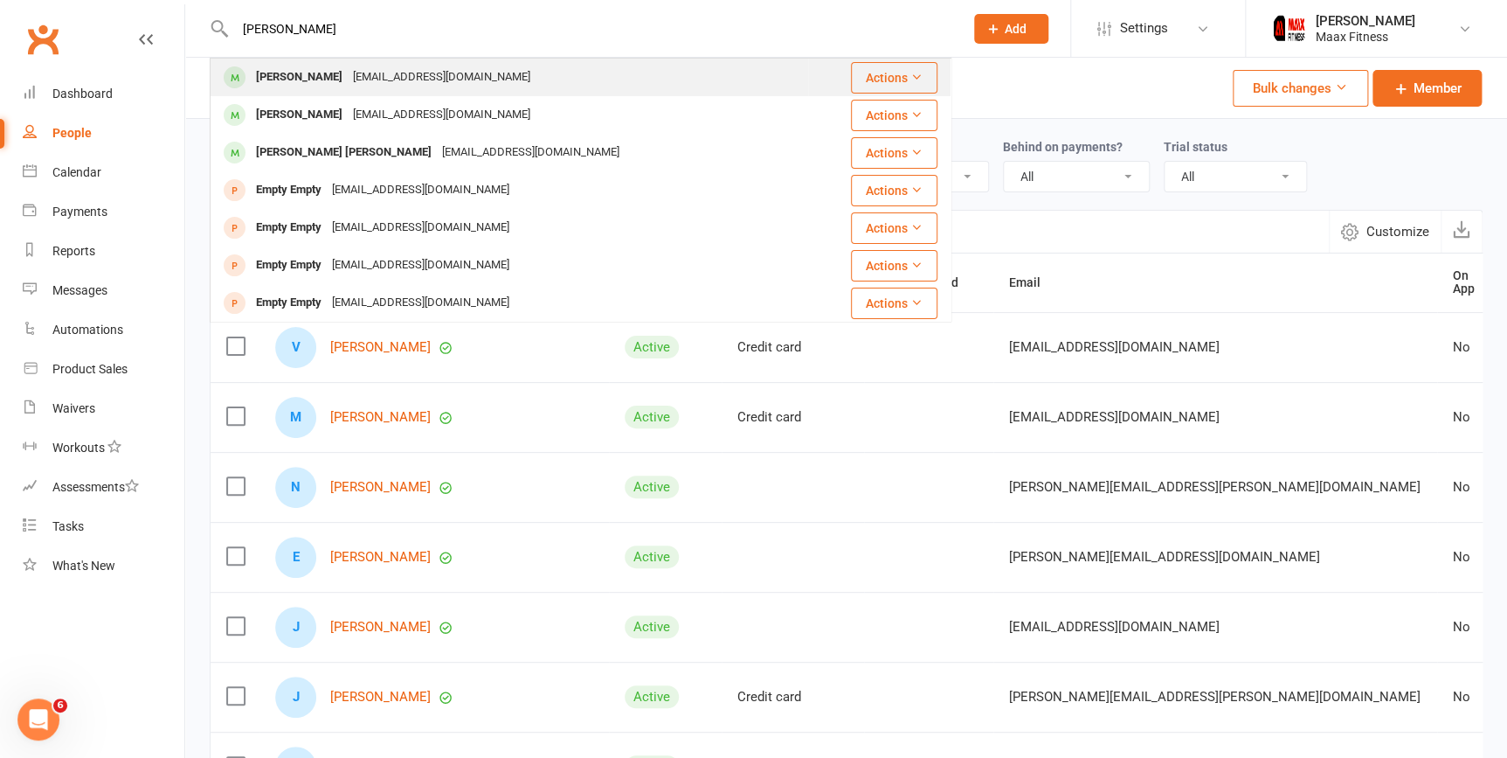
type input "amans"
click at [380, 76] on div "ayesical@yahoo.com" at bounding box center [442, 77] width 188 height 25
